Goal: Transaction & Acquisition: Obtain resource

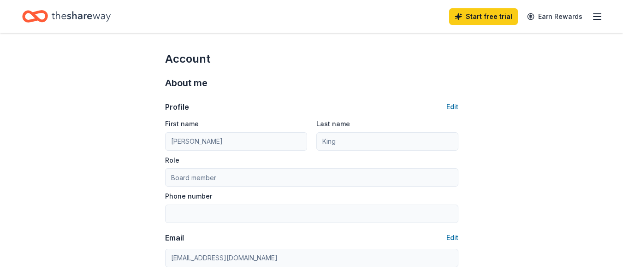
scroll to position [272, 0]
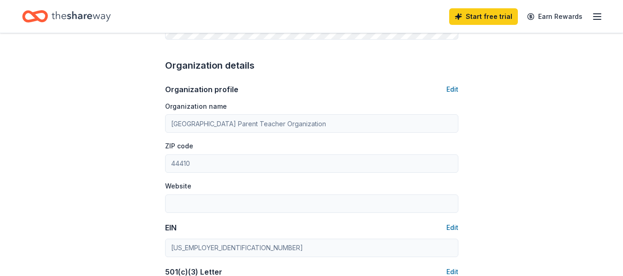
click at [596, 22] on icon "button" at bounding box center [597, 16] width 11 height 11
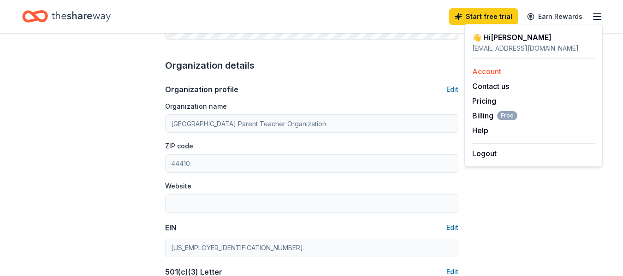
click at [483, 67] on link "Account" at bounding box center [486, 71] width 29 height 9
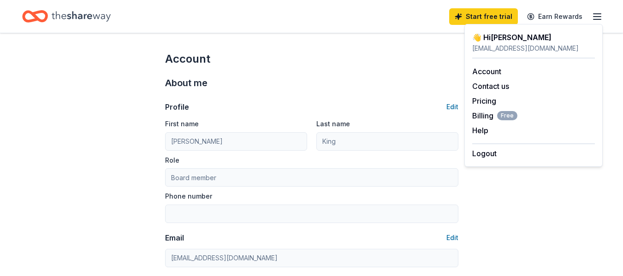
click at [54, 18] on icon "Home" at bounding box center [81, 16] width 59 height 19
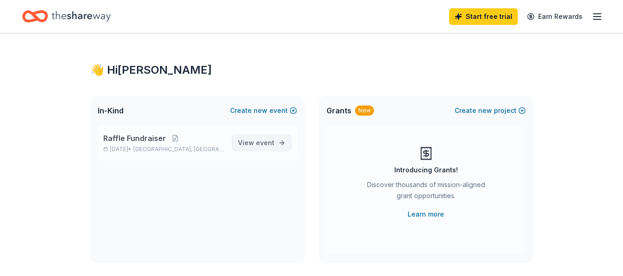
click at [273, 142] on span "event" at bounding box center [265, 143] width 18 height 8
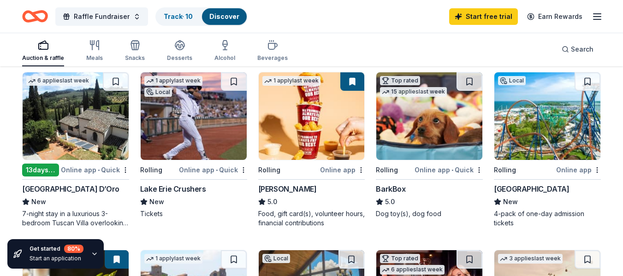
scroll to position [282, 0]
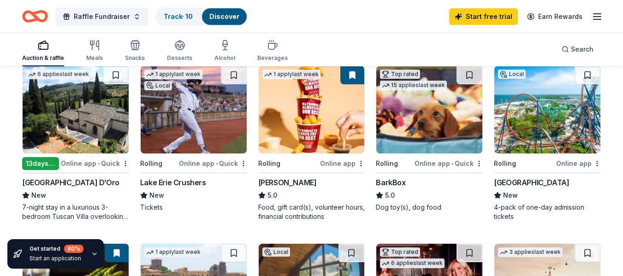
click at [580, 133] on img at bounding box center [547, 110] width 106 height 88
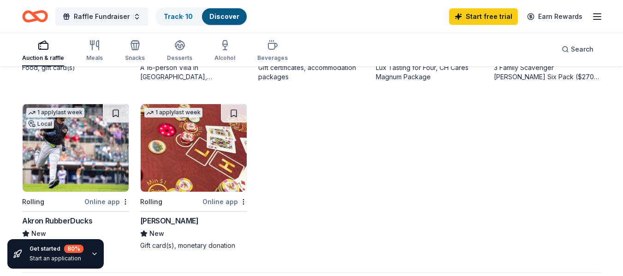
scroll to position [0, 0]
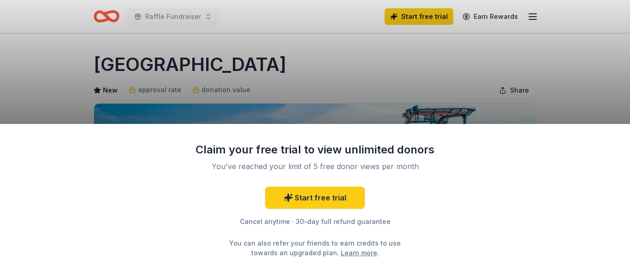
click at [570, 93] on div "Claim your free trial to view unlimited donors You've reached your limit of 5 f…" at bounding box center [315, 138] width 630 height 276
